Goal: Use online tool/utility: Use online tool/utility

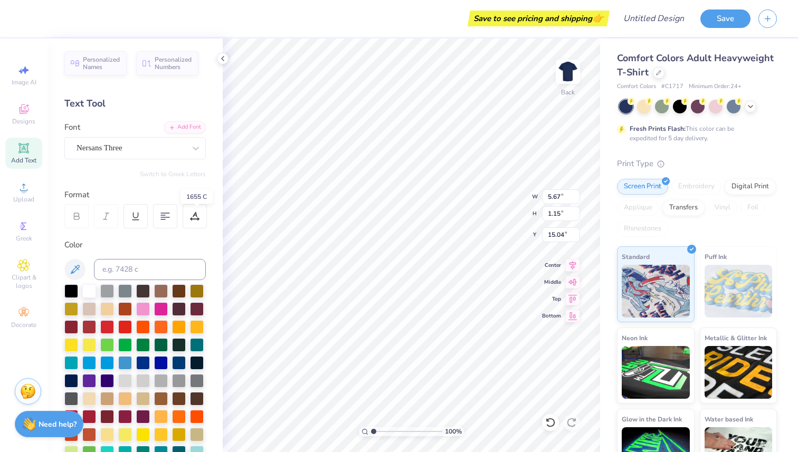
scroll to position [198, 0]
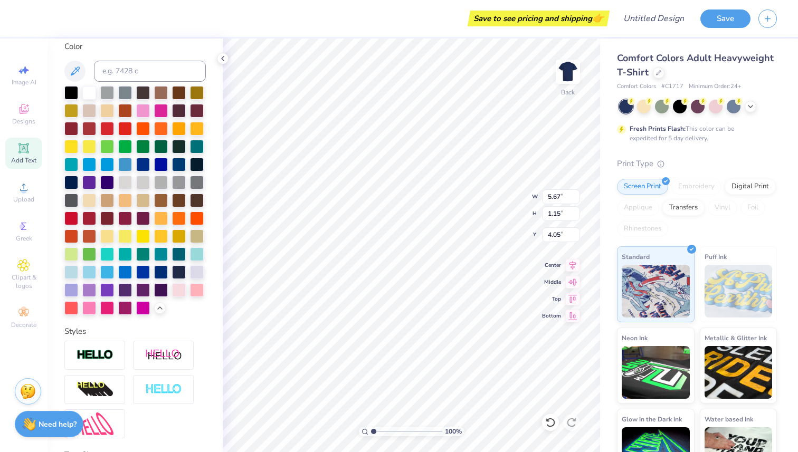
type input "3.93"
click at [86, 219] on div at bounding box center [89, 218] width 14 height 14
click at [92, 125] on div at bounding box center [89, 128] width 14 height 14
type input "2.28"
type input "0.67"
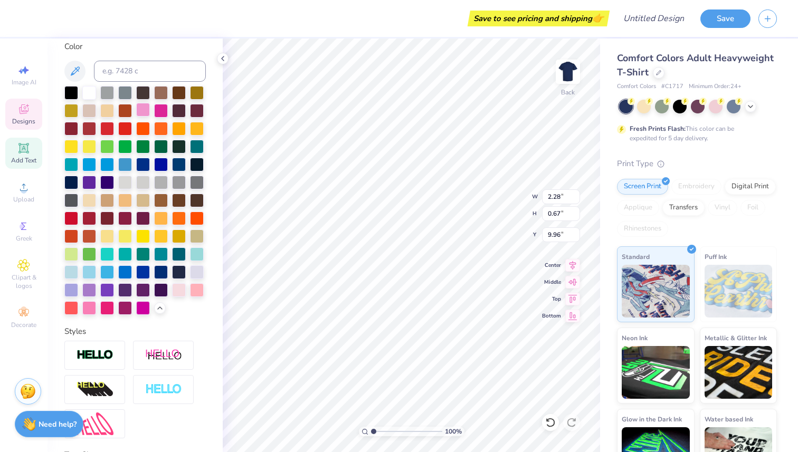
type input "9.96"
click at [84, 129] on div at bounding box center [89, 128] width 14 height 14
click at [88, 217] on div at bounding box center [89, 218] width 14 height 14
type input "1.98"
type input "0.76"
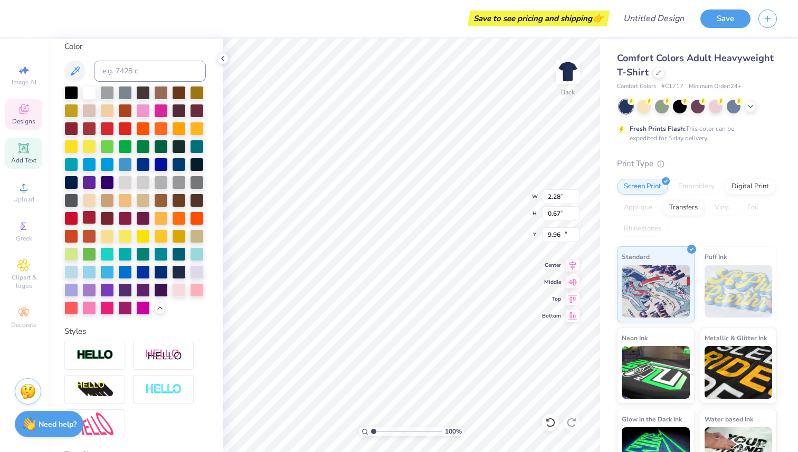
type input "10.30"
click at [92, 219] on div at bounding box center [89, 218] width 14 height 14
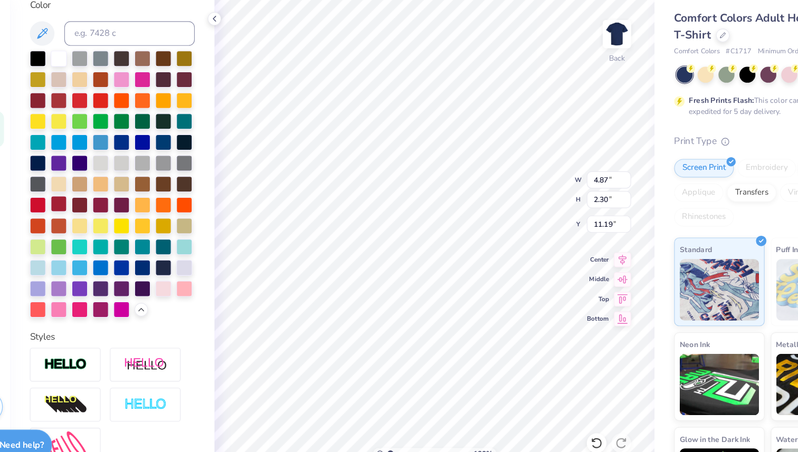
click at [85, 215] on div at bounding box center [89, 218] width 14 height 14
click at [87, 215] on div at bounding box center [89, 218] width 14 height 14
click at [90, 215] on div at bounding box center [89, 218] width 14 height 14
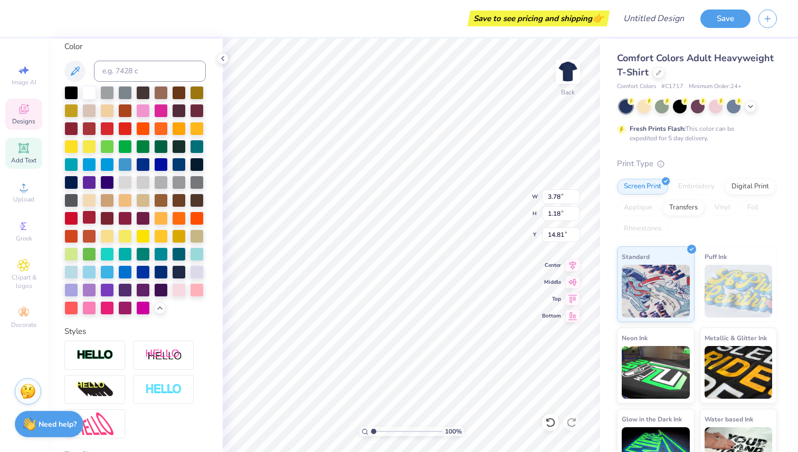
click at [91, 218] on div at bounding box center [89, 218] width 14 height 14
click at [90, 217] on div at bounding box center [89, 218] width 14 height 14
type input "11.32"
click at [86, 223] on div at bounding box center [89, 218] width 14 height 14
click at [84, 217] on div at bounding box center [89, 218] width 14 height 14
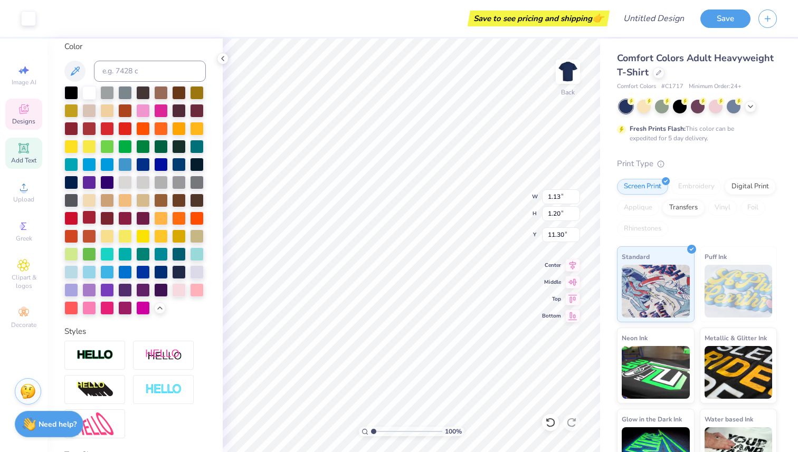
click at [92, 216] on div at bounding box center [89, 218] width 14 height 14
type input "18.66"
click at [86, 216] on div at bounding box center [89, 218] width 14 height 14
click at [87, 216] on div at bounding box center [89, 218] width 14 height 14
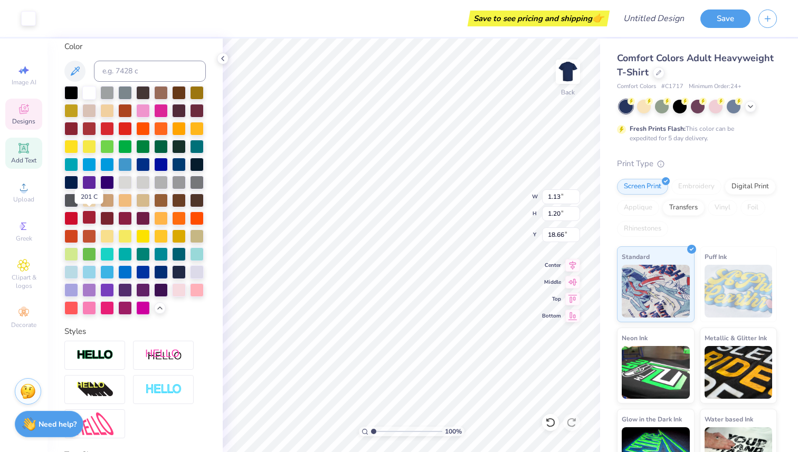
click at [87, 216] on div at bounding box center [89, 218] width 14 height 14
type input "11.60"
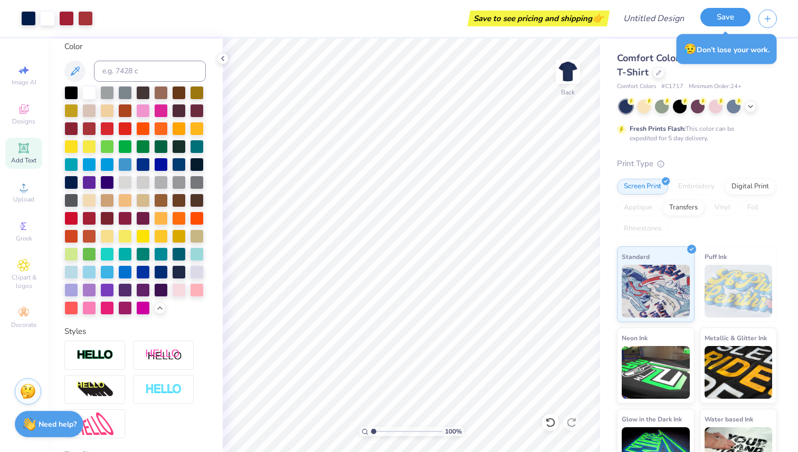
click at [718, 17] on button "Save" at bounding box center [725, 17] width 50 height 18
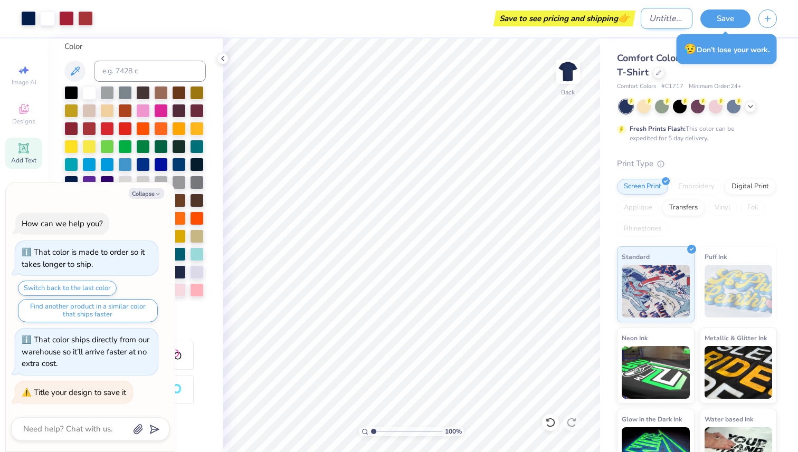
type textarea "x"
click at [650, 24] on input "Design Title" at bounding box center [667, 18] width 52 height 21
type input "f"
type textarea "x"
type input "fa"
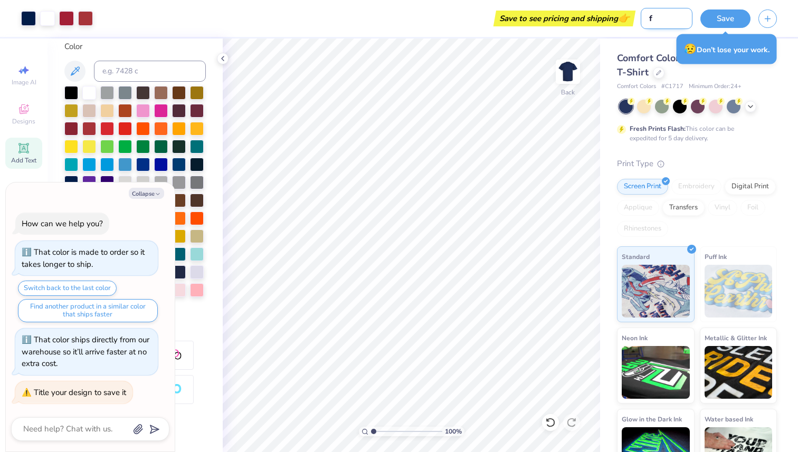
type textarea "x"
type input "fam"
type textarea "x"
type input "fam"
type textarea "x"
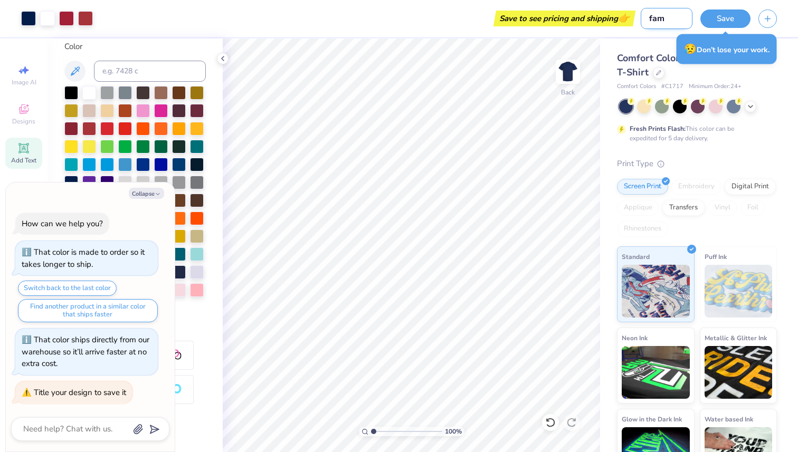
type input "fam w"
type textarea "x"
type input "fam we"
type textarea "x"
type input "fam wee"
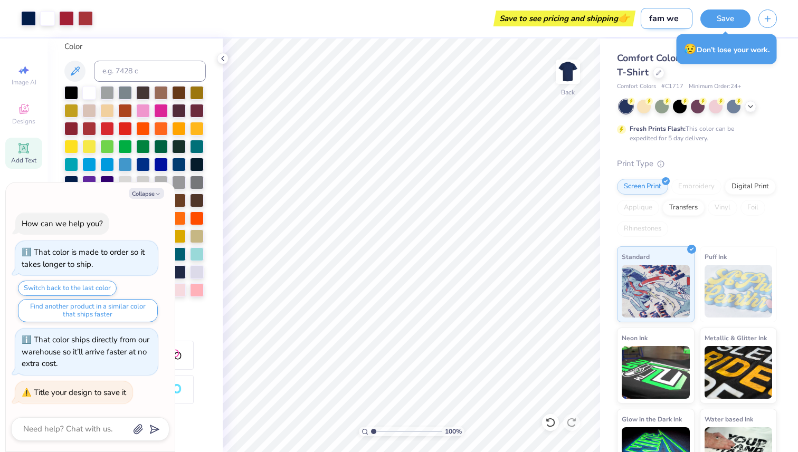
type textarea "x"
type input "fam week"
type textarea "x"
type input "fam weeke"
type textarea "x"
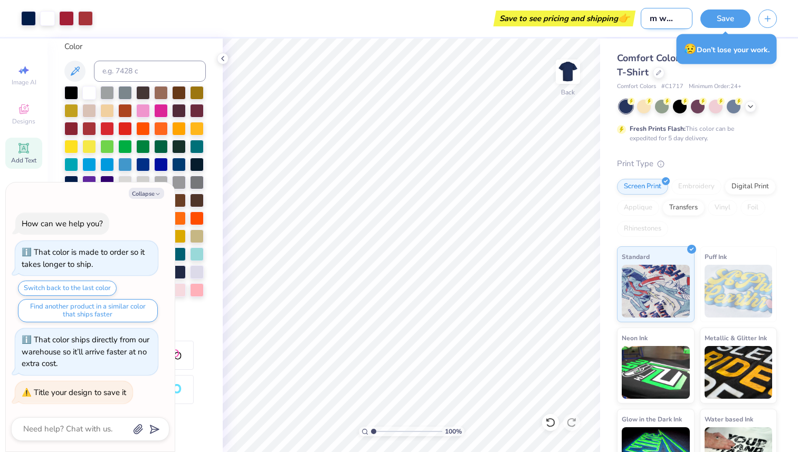
type input "fam weeken"
type textarea "x"
type input "fam weekend"
type textarea "x"
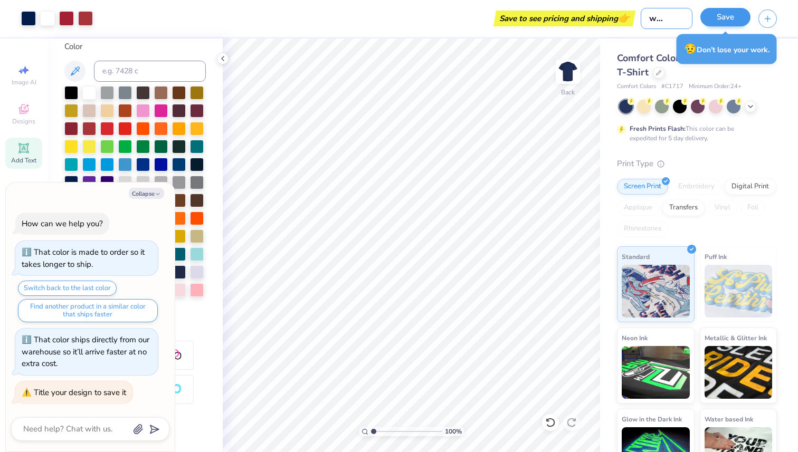
type input "fam weekend"
click at [726, 16] on button "Save" at bounding box center [725, 17] width 50 height 18
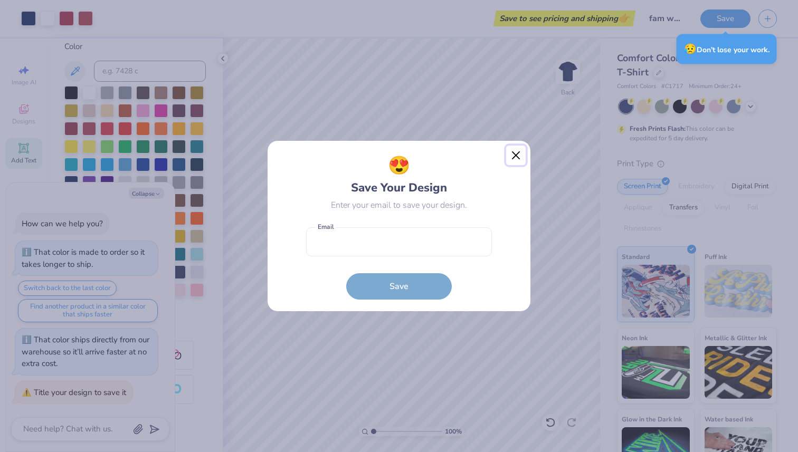
click at [517, 147] on button "Close" at bounding box center [516, 156] width 20 height 20
type textarea "x"
